Goal: Information Seeking & Learning: Learn about a topic

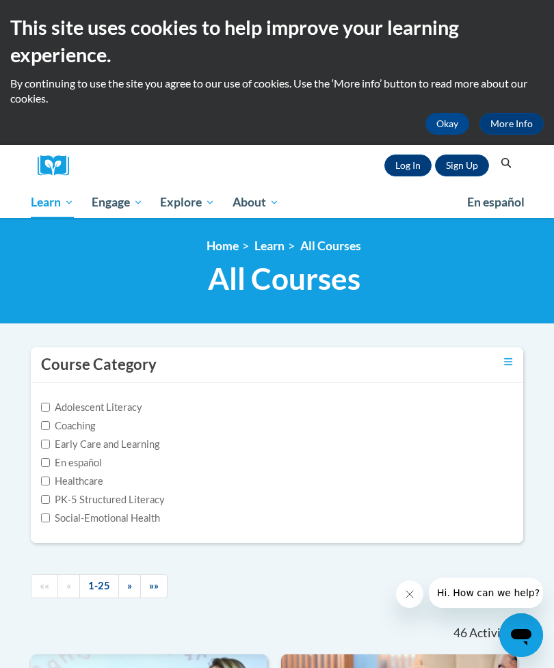
click at [401, 164] on link "Log In" at bounding box center [407, 166] width 47 height 22
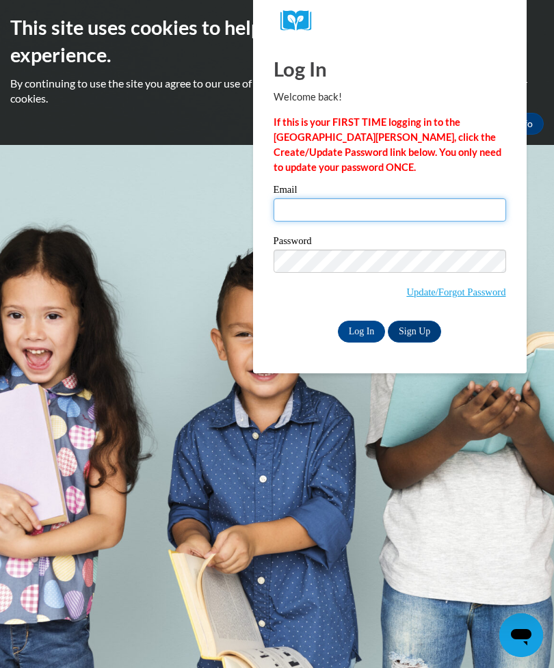
click at [335, 213] on input "Email" at bounding box center [390, 209] width 233 height 23
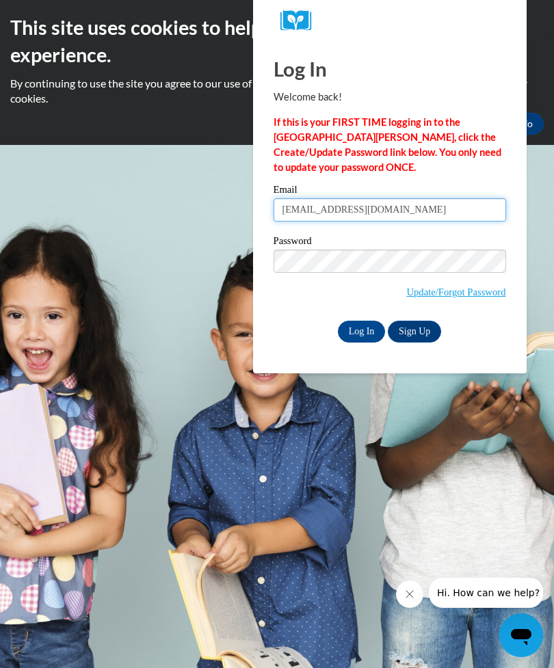
type input "gd03967@georgiasouthern.edu"
click at [369, 337] on input "Log In" at bounding box center [362, 332] width 48 height 22
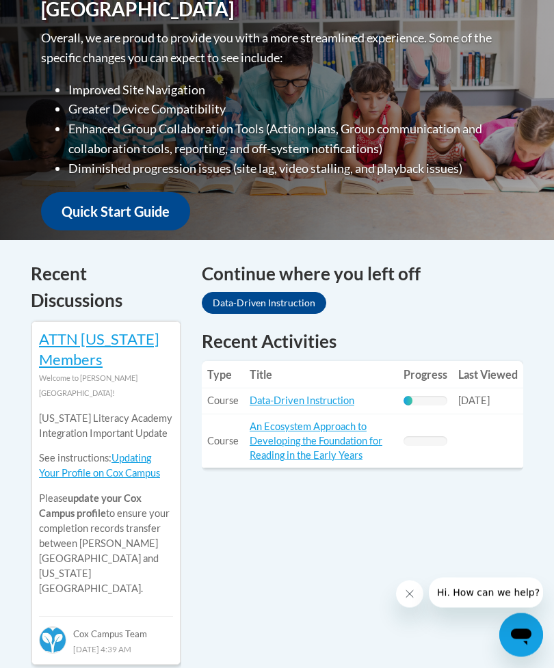
scroll to position [417, 0]
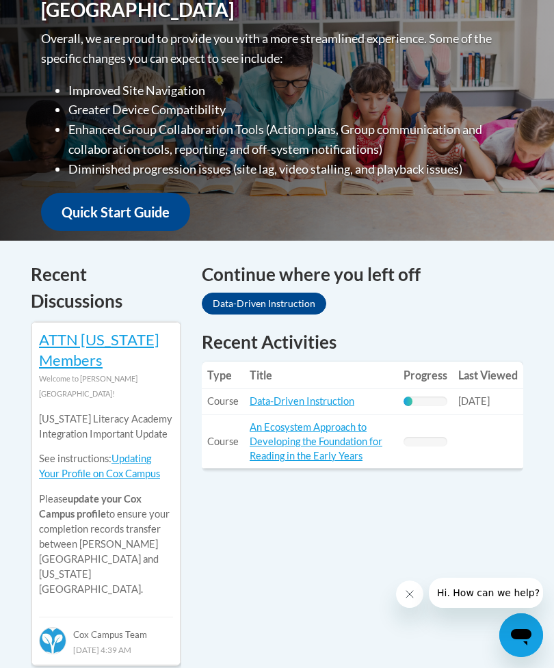
click at [292, 301] on link "Data-Driven Instruction" at bounding box center [264, 304] width 125 height 22
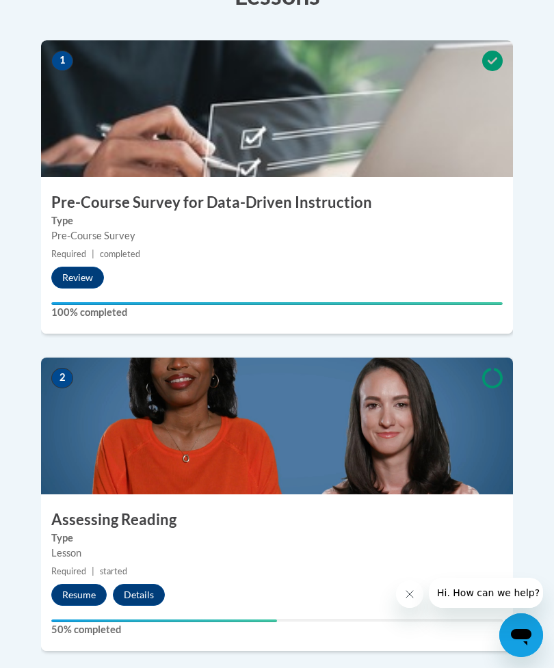
scroll to position [543, 0]
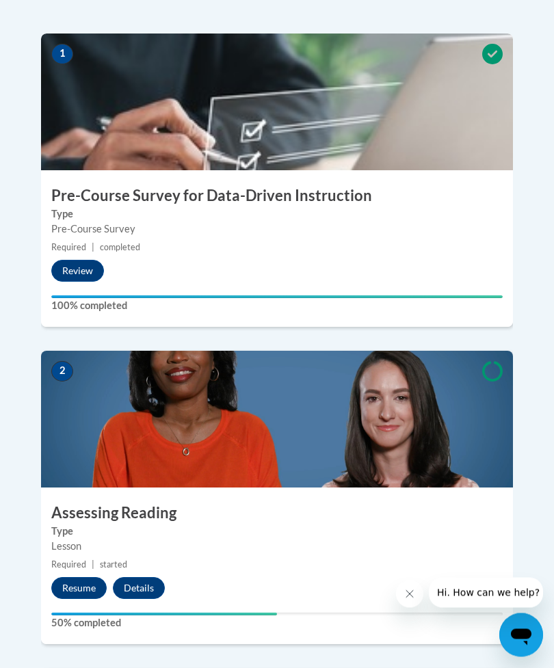
click at [76, 578] on button "Resume" at bounding box center [78, 589] width 55 height 22
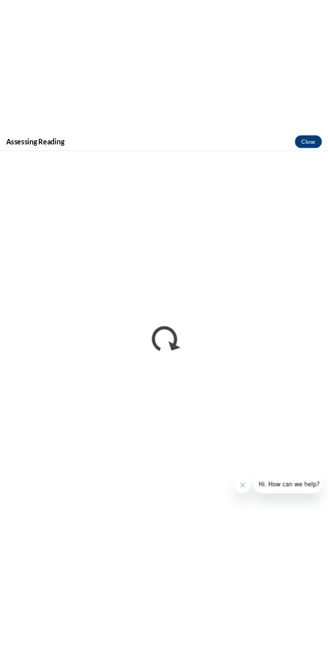
scroll to position [570, 0]
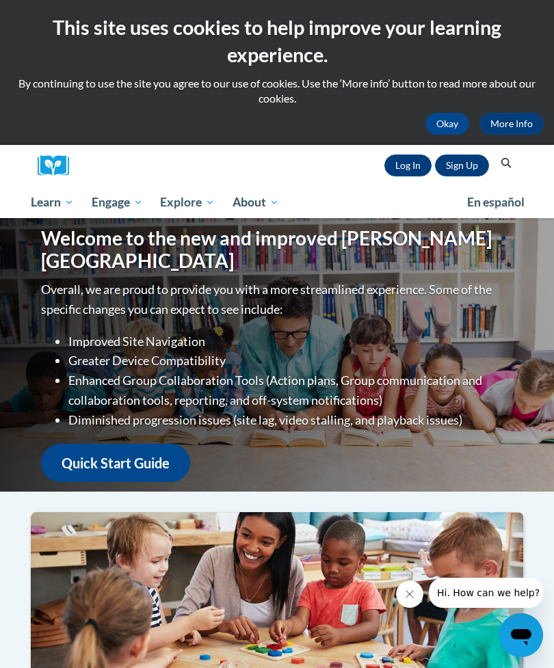
click at [414, 159] on link "Log In" at bounding box center [407, 166] width 47 height 22
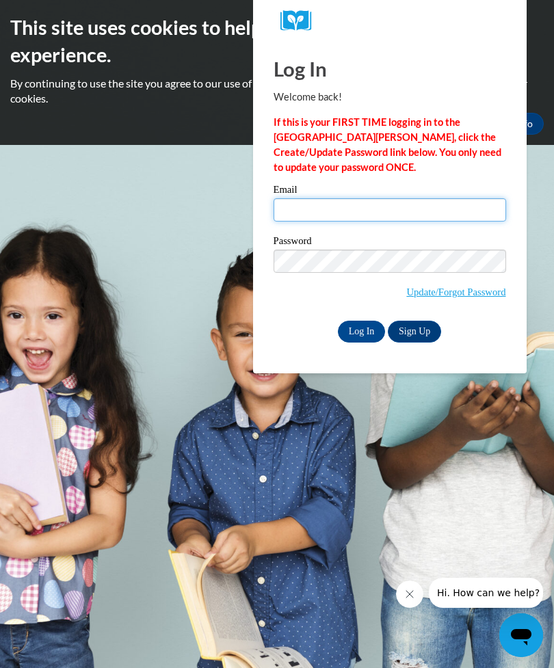
click at [379, 219] on input "Email" at bounding box center [390, 209] width 233 height 23
type input "gd03967@georgiasouthern.edu"
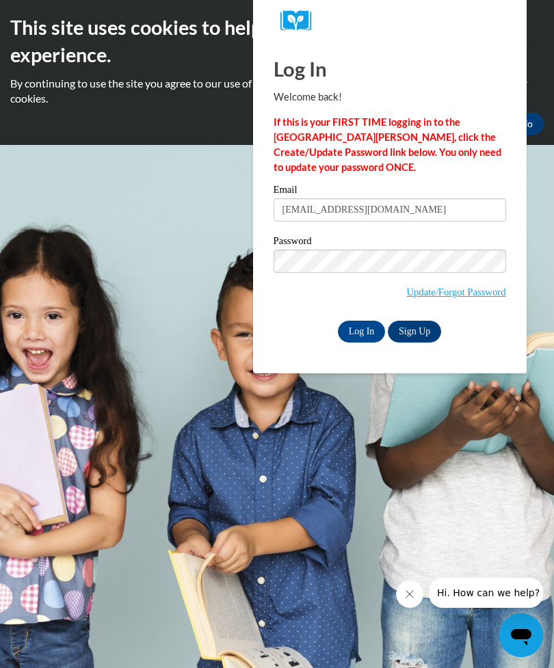
click at [452, 243] on label "Password" at bounding box center [390, 243] width 233 height 14
click at [381, 335] on input "Log In" at bounding box center [362, 332] width 48 height 22
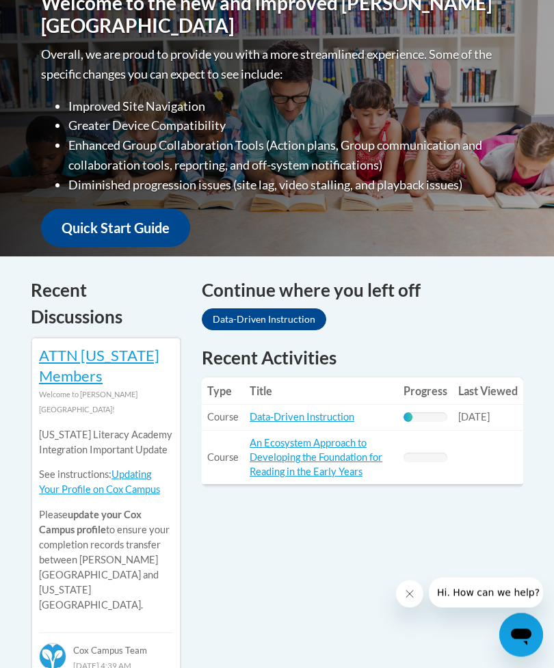
scroll to position [397, 0]
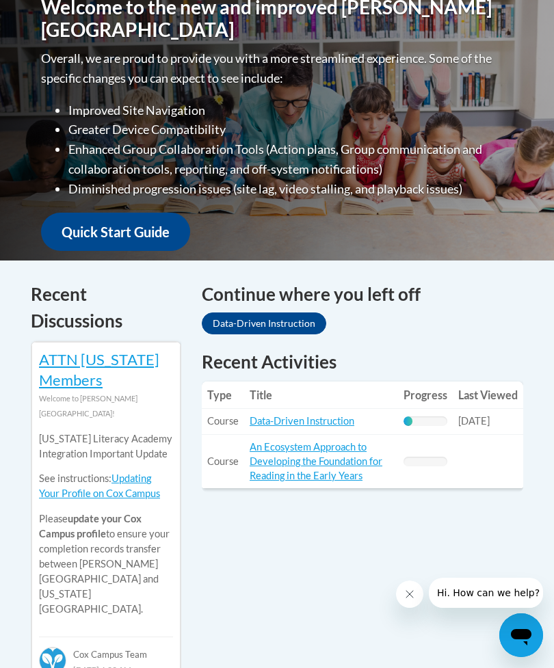
click at [285, 332] on link "Data-Driven Instruction" at bounding box center [264, 324] width 125 height 22
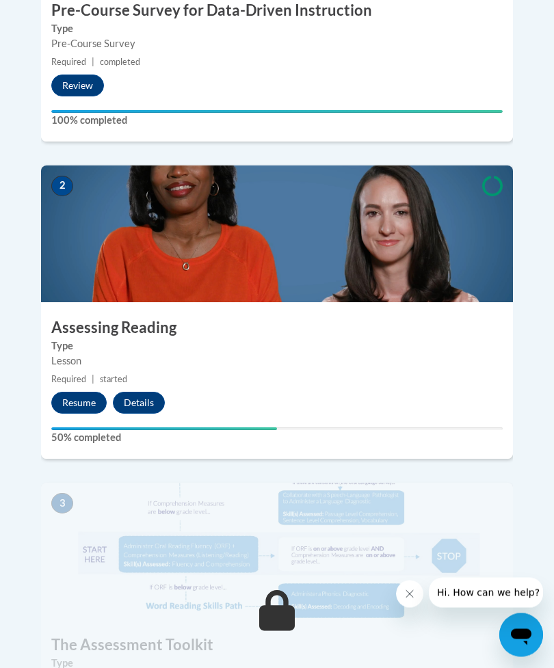
click at [78, 393] on button "Resume" at bounding box center [78, 404] width 55 height 22
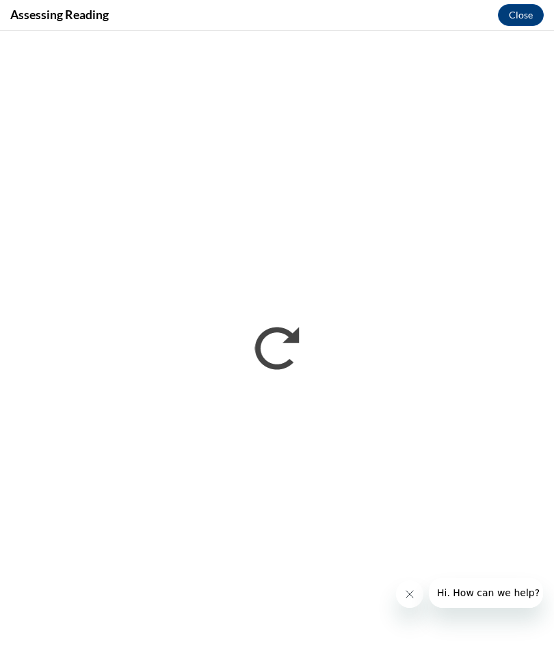
scroll to position [774, 0]
